Goal: Information Seeking & Learning: Learn about a topic

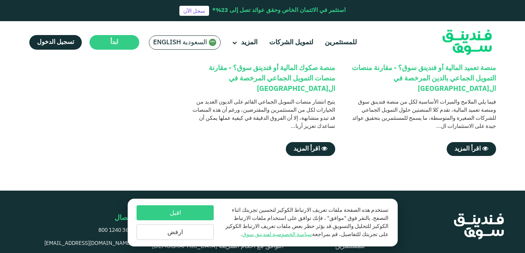
scroll to position [270, 0]
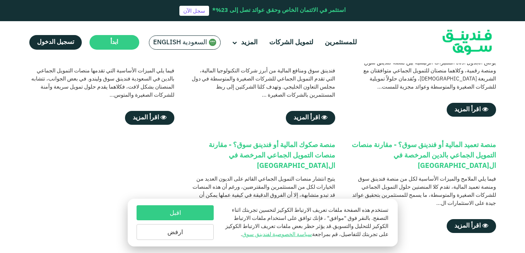
drag, startPoint x: 174, startPoint y: 210, endPoint x: 223, endPoint y: 191, distance: 52.5
click at [174, 210] on button "اقبل" at bounding box center [174, 212] width 77 height 15
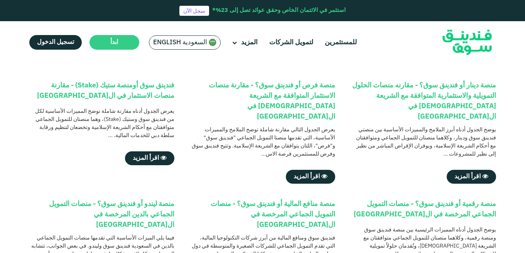
scroll to position [116, 0]
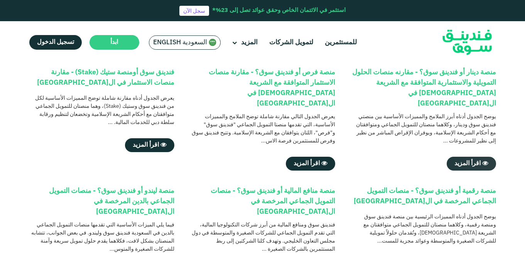
click at [470, 161] on span "اقرأ المزيد" at bounding box center [467, 164] width 26 height 6
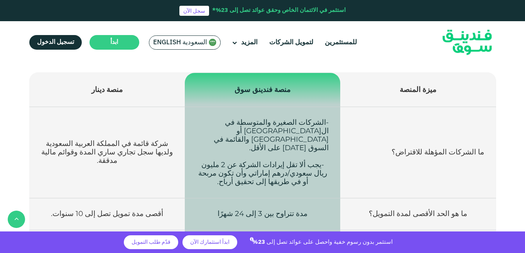
scroll to position [1099, 0]
